Goal: Transaction & Acquisition: Purchase product/service

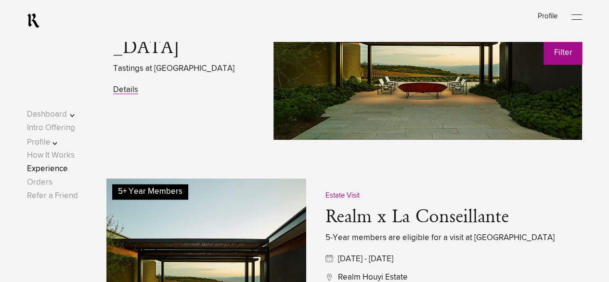
scroll to position [481, 0]
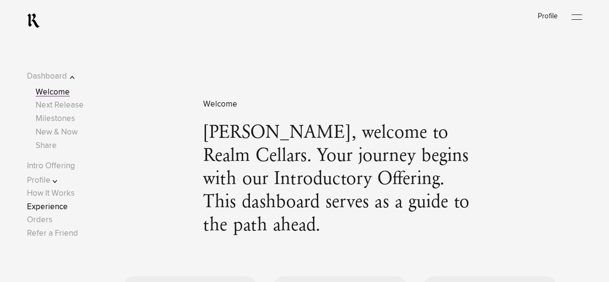
click at [53, 204] on link "Experience" at bounding box center [47, 207] width 41 height 8
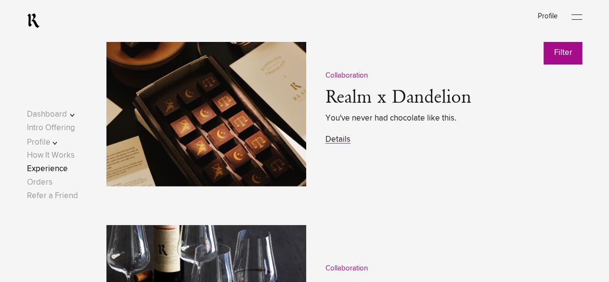
scroll to position [1203, 0]
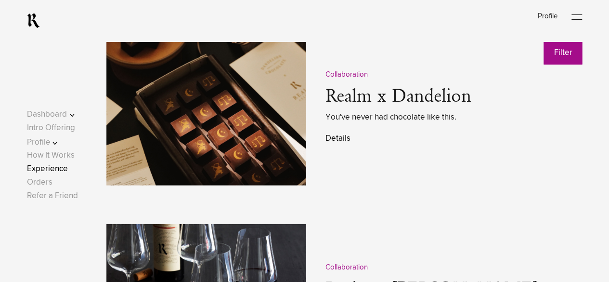
click at [332, 142] on link "Details" at bounding box center [337, 138] width 25 height 8
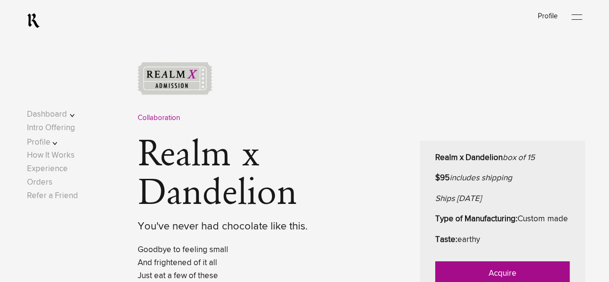
scroll to position [385, 0]
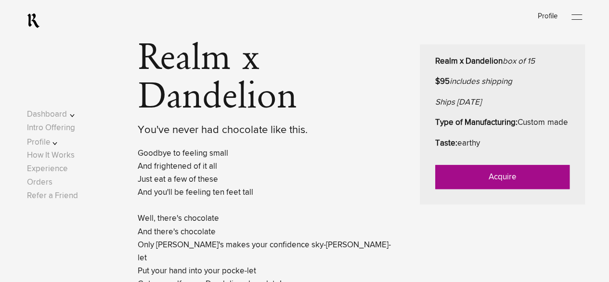
click at [505, 189] on link "Acquire" at bounding box center [502, 177] width 134 height 24
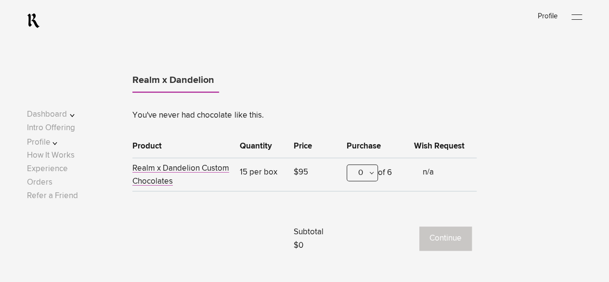
scroll to position [337, 0]
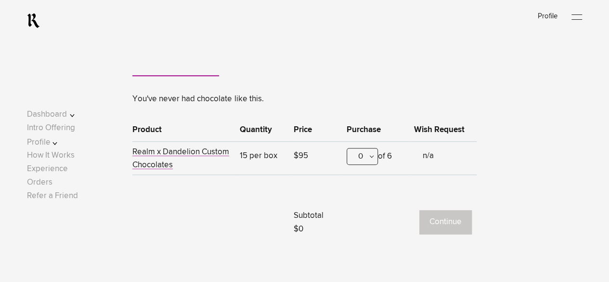
click at [373, 157] on div "0" at bounding box center [362, 156] width 31 height 17
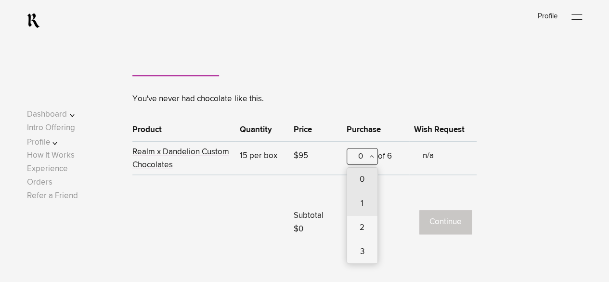
click at [366, 203] on div "1" at bounding box center [362, 204] width 30 height 24
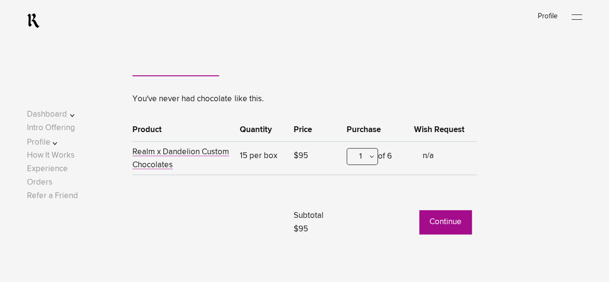
click at [452, 219] on button "Continue" at bounding box center [445, 222] width 52 height 24
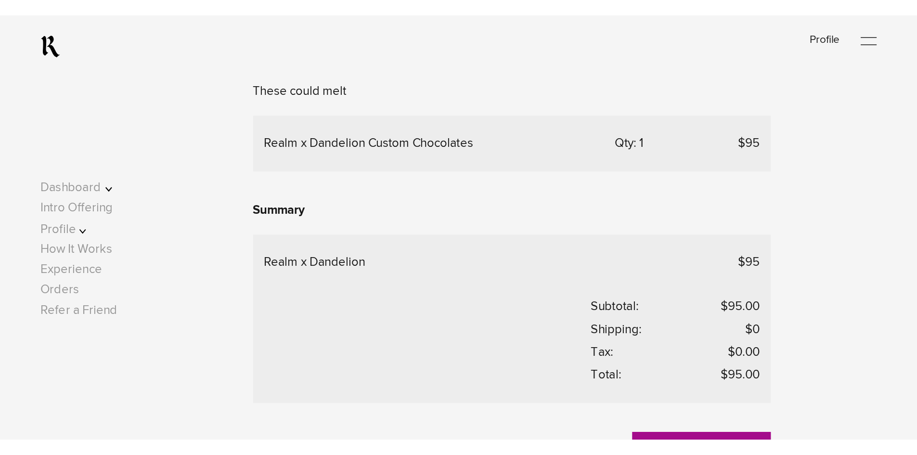
scroll to position [289, 0]
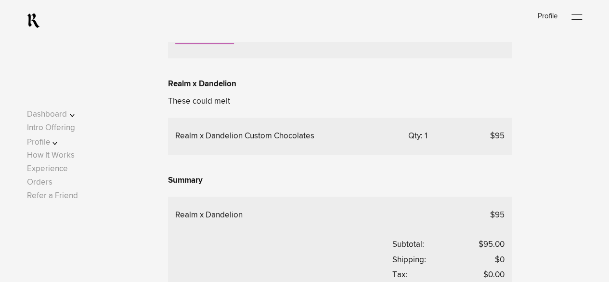
click at [547, 121] on div "Complete My Order Go Back To My Offering Delivery Method Delivery Address Selec…" at bounding box center [304, 79] width 555 height 544
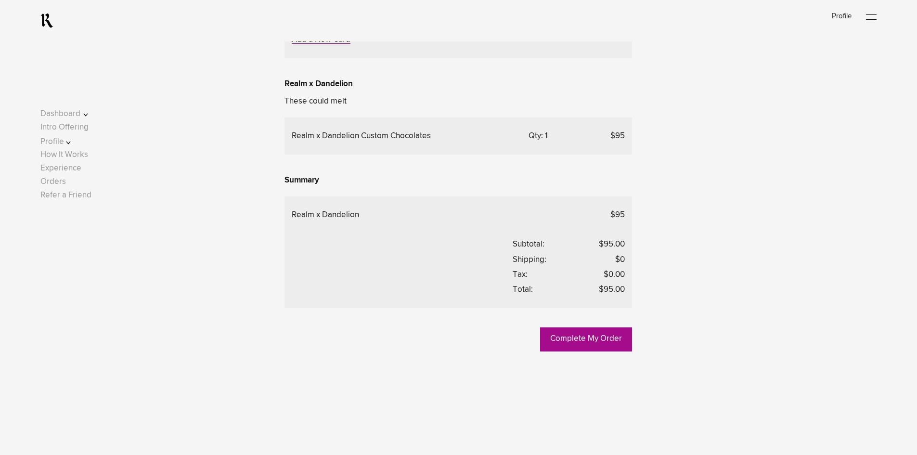
click at [616, 186] on div "Complete My Order Go Back To My Offering Delivery Method Delivery Address Selec…" at bounding box center [458, 79] width 836 height 544
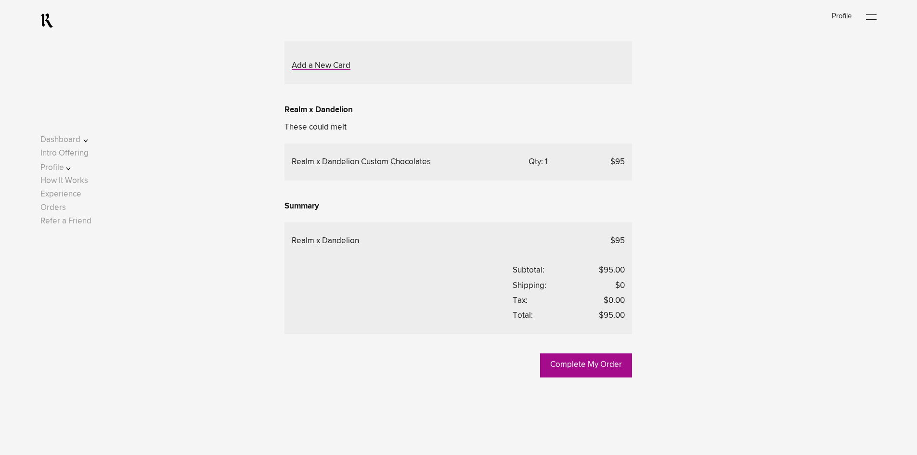
scroll to position [241, 0]
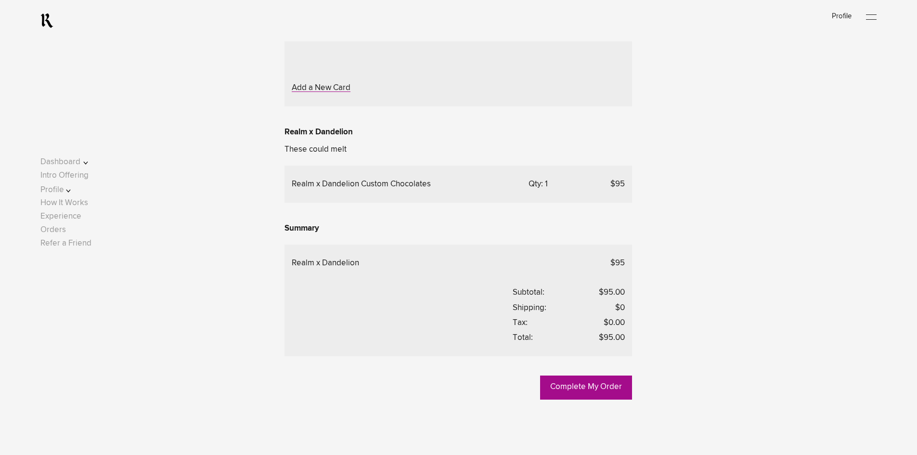
click at [234, 195] on div "Complete My Order Go Back To My Offering Delivery Method Delivery Address Selec…" at bounding box center [458, 128] width 836 height 544
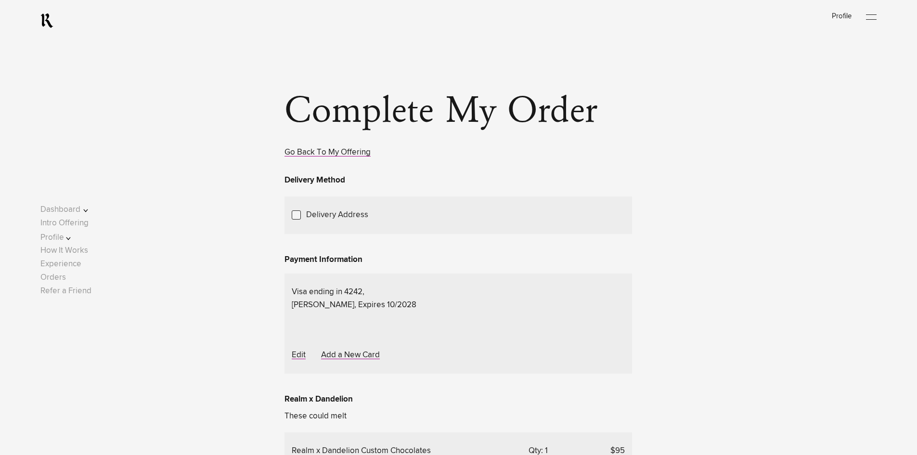
click at [71, 209] on button "Dashboard" at bounding box center [70, 209] width 61 height 13
click at [79, 185] on link "Welcome" at bounding box center [66, 187] width 34 height 8
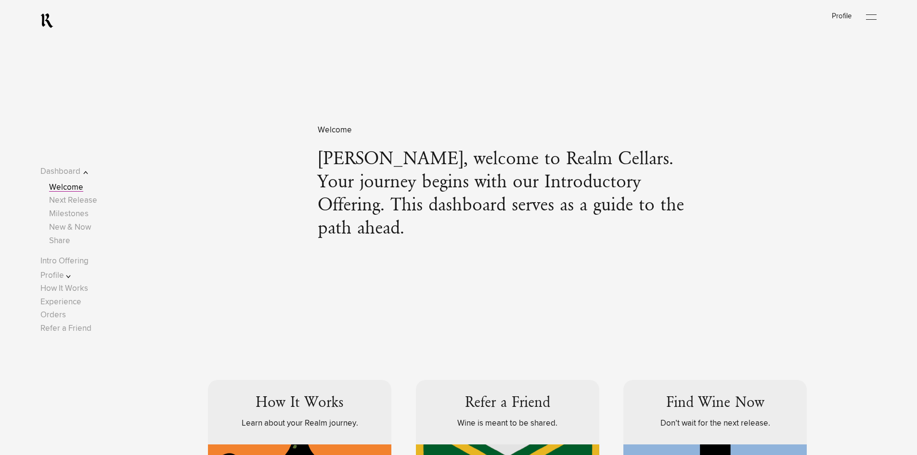
scroll to position [1, 0]
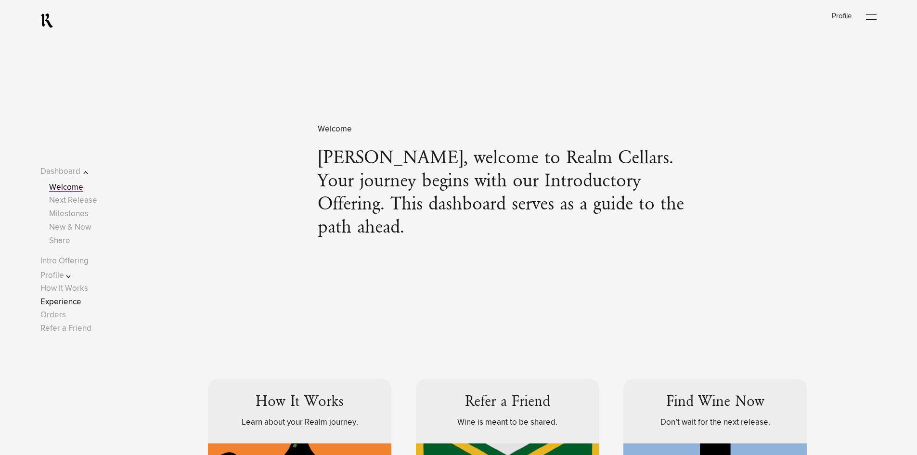
click at [65, 303] on link "Experience" at bounding box center [60, 302] width 41 height 8
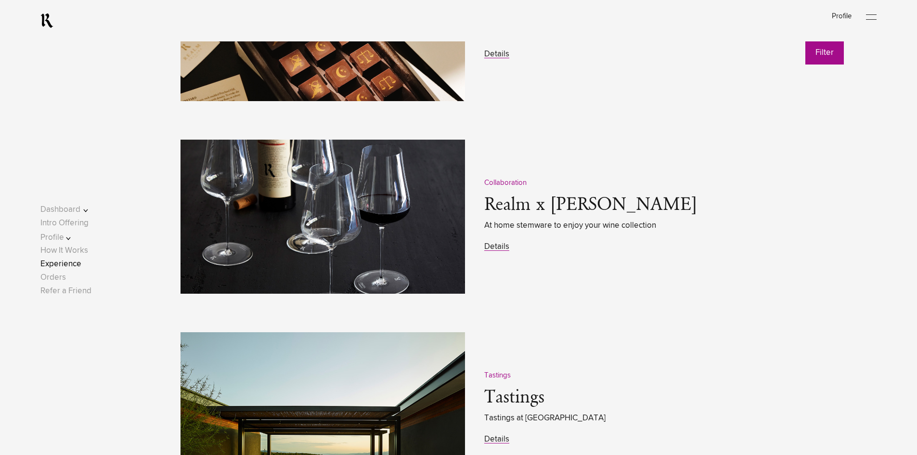
scroll to position [1348, 0]
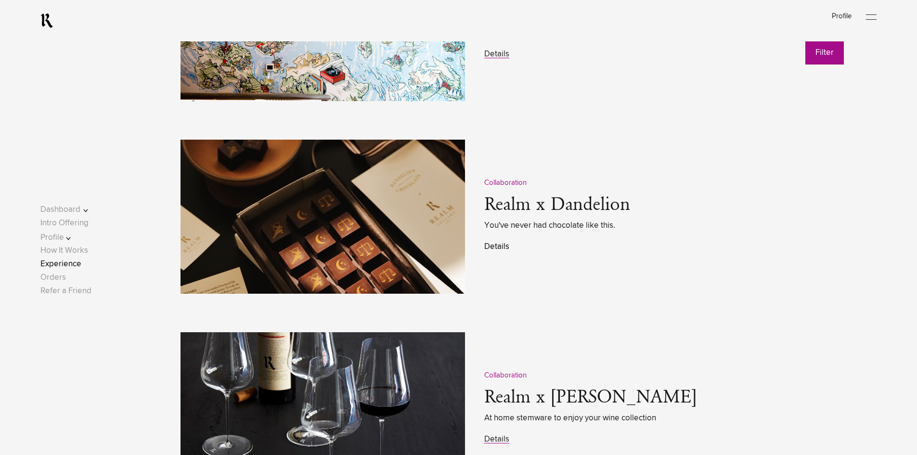
click at [500, 245] on link "Details" at bounding box center [496, 247] width 25 height 8
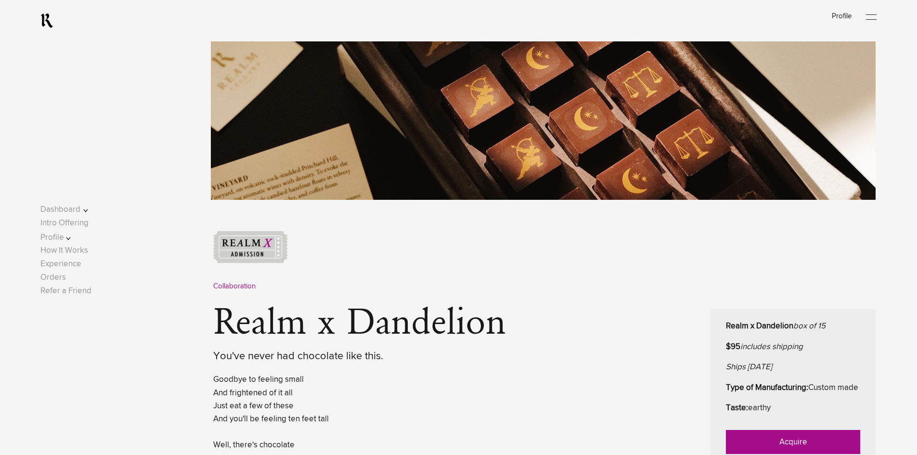
scroll to position [289, 0]
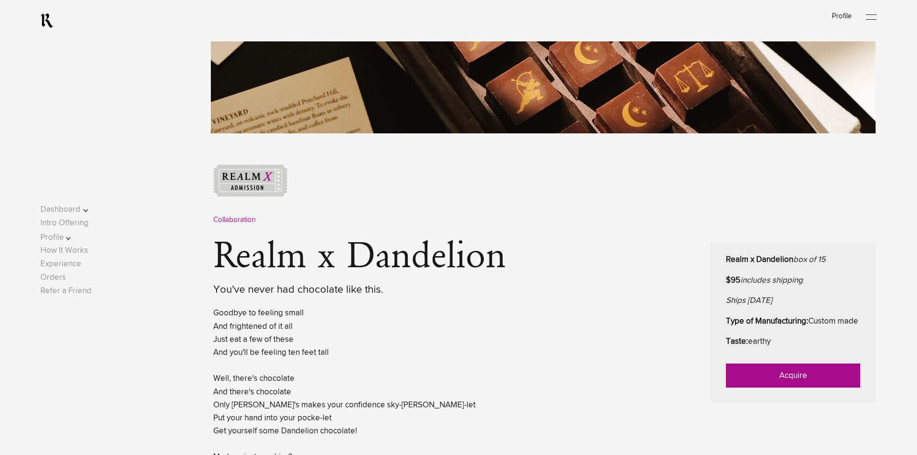
click at [791, 387] on link "Acquire" at bounding box center [793, 375] width 134 height 24
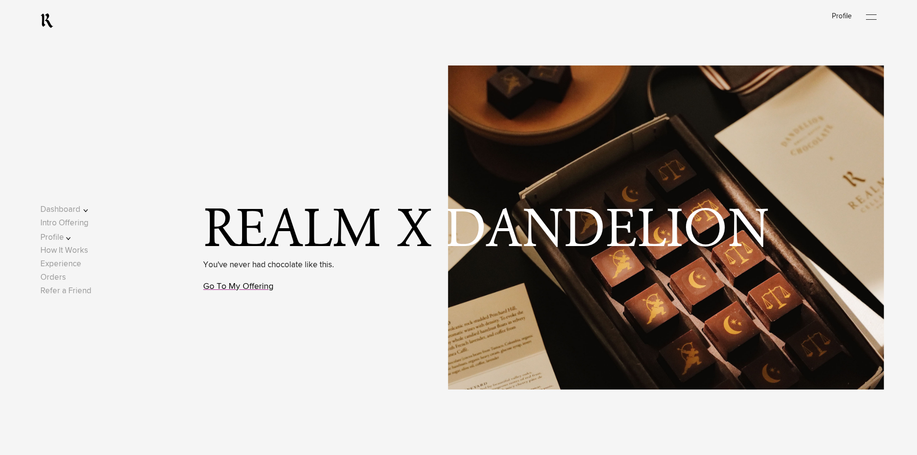
click at [254, 288] on link "Go To My Offering" at bounding box center [238, 286] width 70 height 9
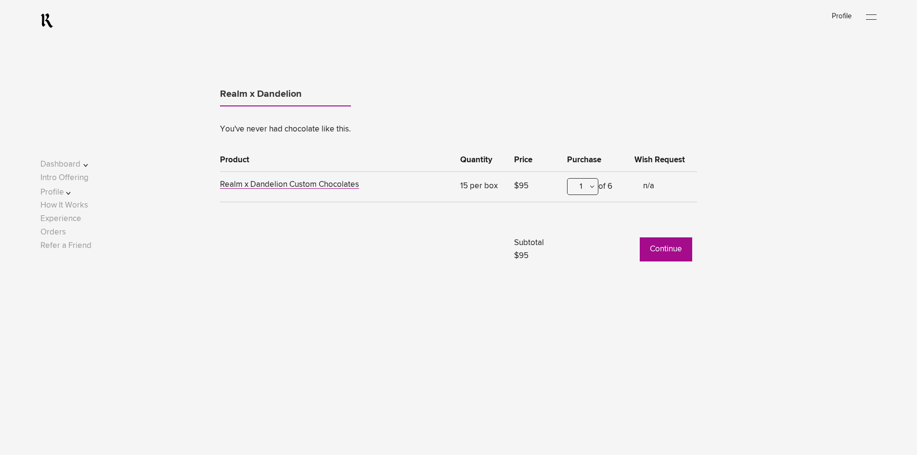
scroll to position [578, 0]
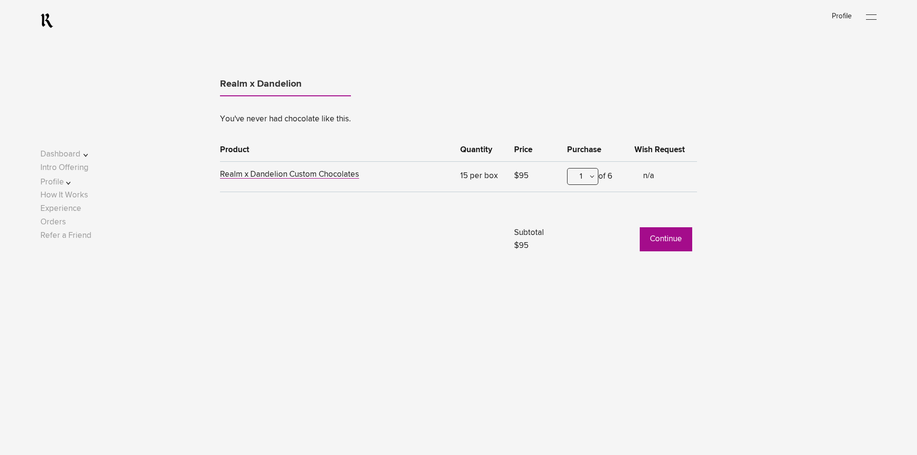
click at [661, 237] on button "Continue" at bounding box center [666, 239] width 52 height 24
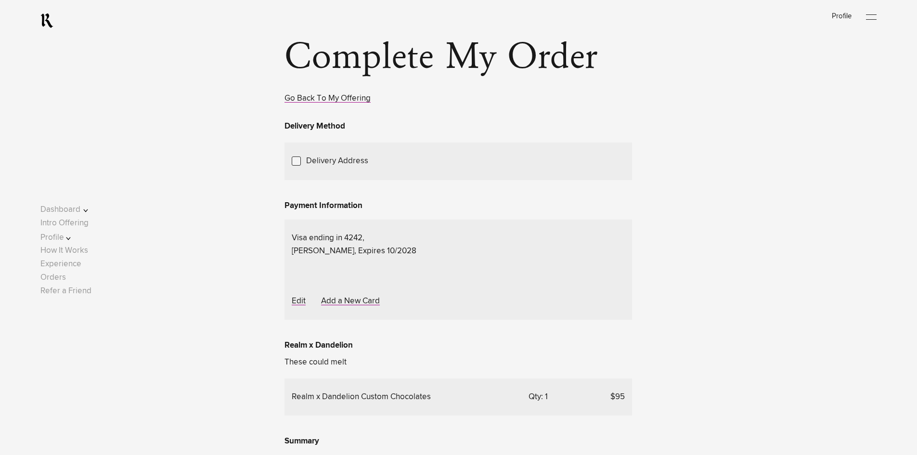
scroll to position [144, 0]
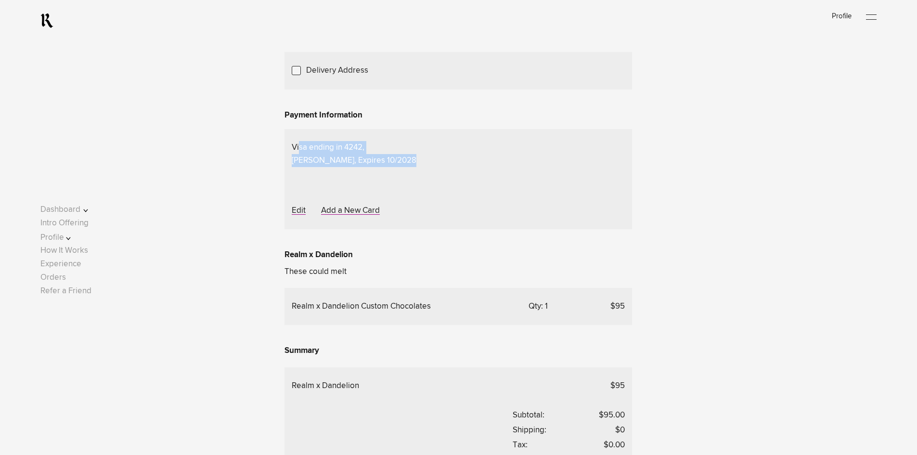
drag, startPoint x: 298, startPoint y: 308, endPoint x: 404, endPoint y: 320, distance: 106.5
click at [399, 167] on p "Visa ending in 4242, Bryan Sturmer, Expires 10/2028" at bounding box center [458, 154] width 333 height 26
click at [211, 323] on div "Complete My Order Go Back To My Offering Delivery Method Delivery Address Selec…" at bounding box center [458, 237] width 836 height 570
click at [247, 338] on div "Complete My Order Go Back To My Offering Delivery Method Delivery Address Selec…" at bounding box center [458, 237] width 836 height 570
click at [256, 319] on div "Complete My Order Go Back To My Offering Delivery Method Delivery Address Selec…" at bounding box center [458, 237] width 836 height 570
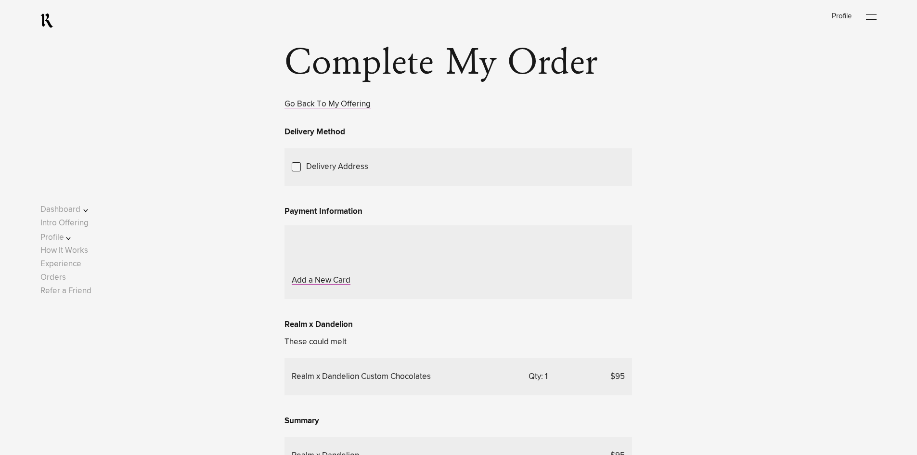
scroll to position [144, 0]
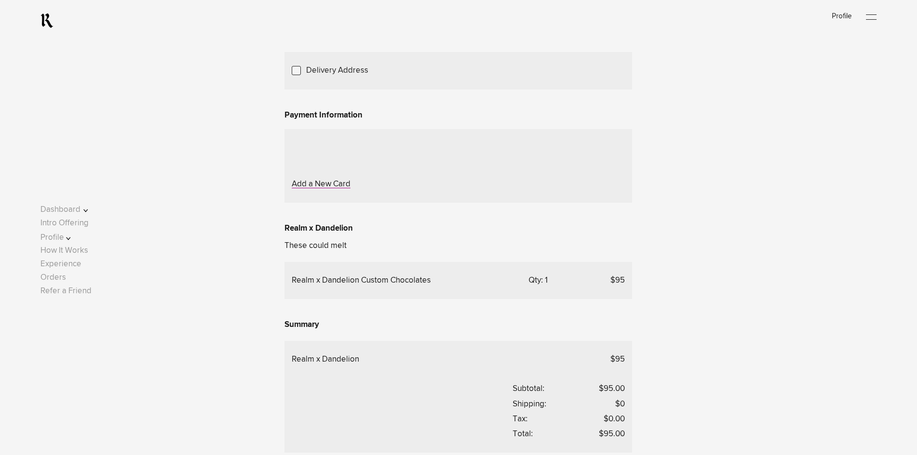
click at [250, 318] on div "Complete My Order Go Back To My Offering Delivery Method Delivery Address Selec…" at bounding box center [458, 224] width 836 height 544
drag, startPoint x: 582, startPoint y: 253, endPoint x: 218, endPoint y: 191, distance: 369.2
click at [218, 191] on div "Complete My Order Go Back To My Offering Delivery Method Delivery Address Selec…" at bounding box center [458, 224] width 836 height 544
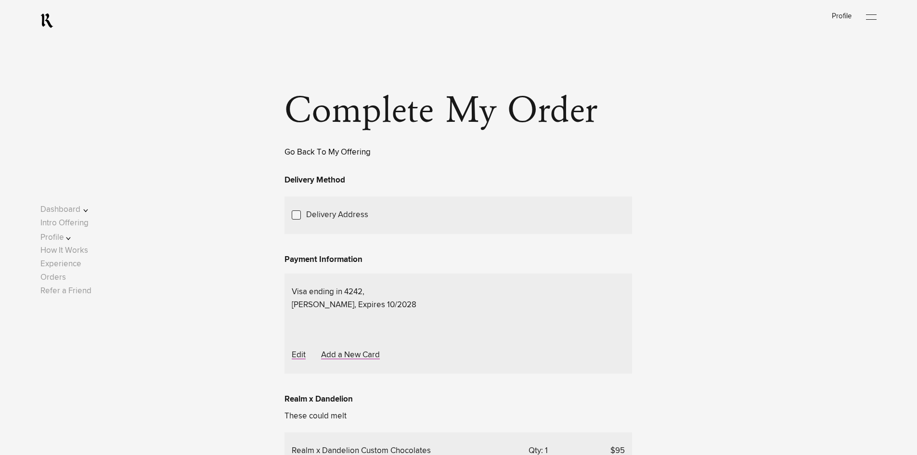
click at [348, 153] on link "Go Back To My Offering" at bounding box center [327, 152] width 86 height 8
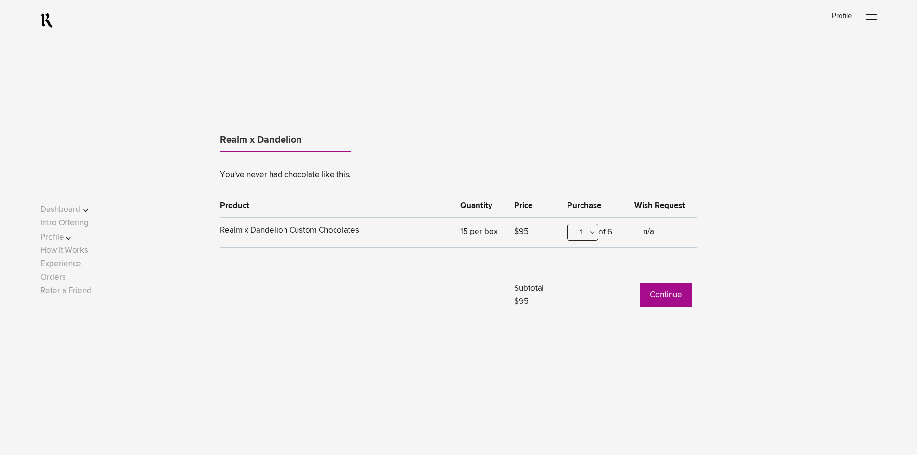
scroll to position [529, 0]
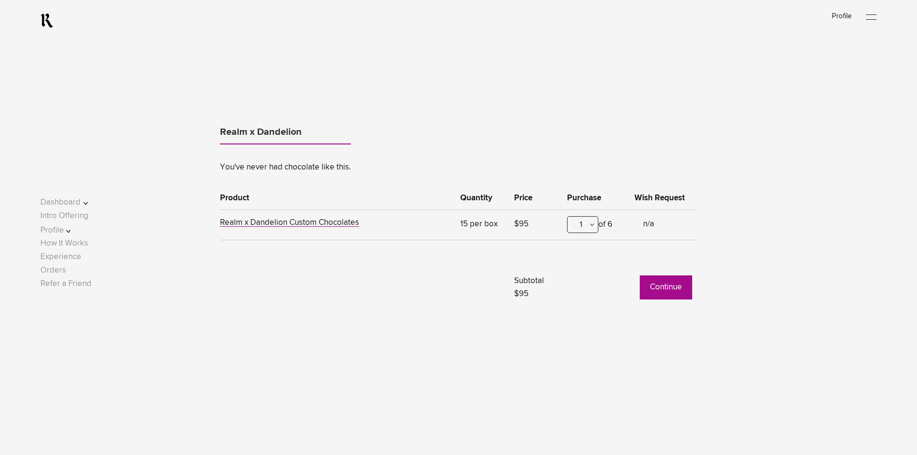
click at [577, 228] on div "1" at bounding box center [582, 224] width 31 height 17
click at [582, 298] on div "2" at bounding box center [582, 296] width 30 height 24
click at [662, 285] on button "Continue" at bounding box center [666, 287] width 52 height 24
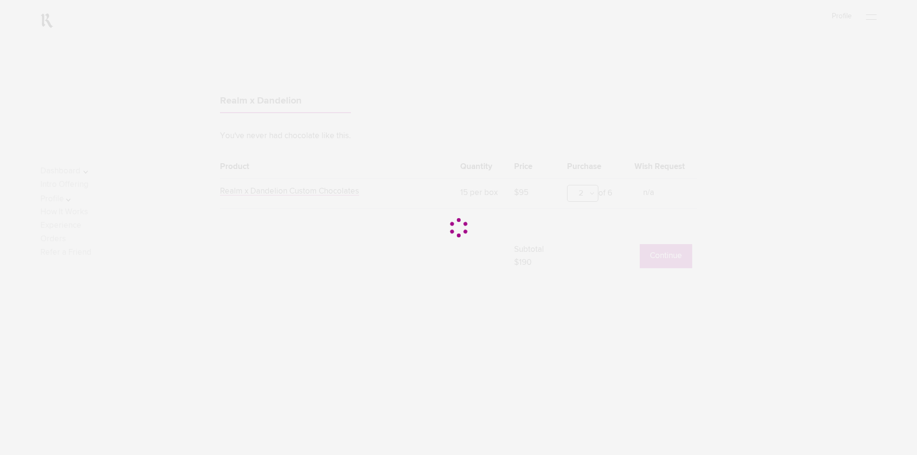
scroll to position [578, 0]
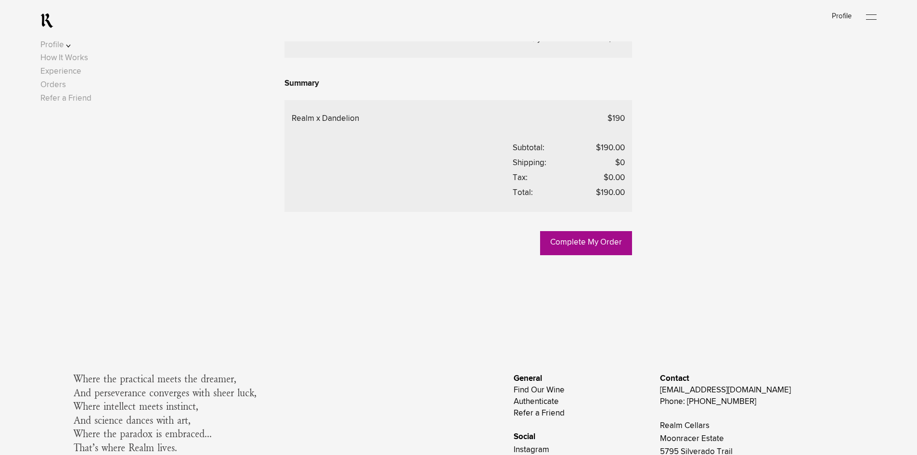
scroll to position [433, 0]
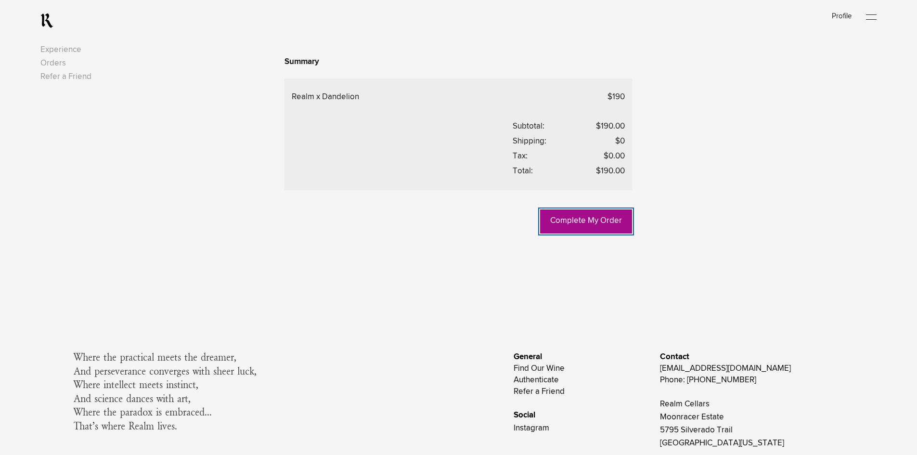
click at [586, 233] on link "Complete My Order" at bounding box center [586, 221] width 92 height 24
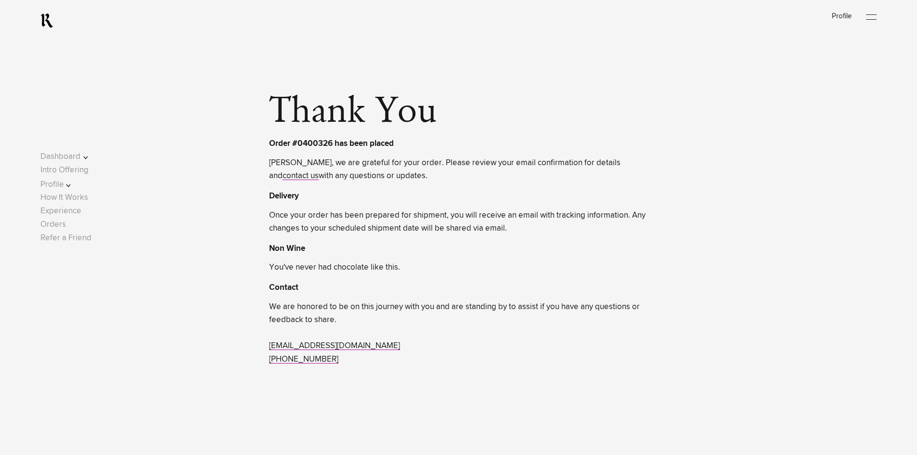
click at [715, 252] on div "Thank You Order #0400326 has been placed [PERSON_NAME], we are grateful for you…" at bounding box center [459, 231] width 770 height 270
click at [732, 251] on div "Thank You Order #0400326 has been placed [PERSON_NAME], we are grateful for you…" at bounding box center [459, 231] width 770 height 270
